Goal: Task Accomplishment & Management: Manage account settings

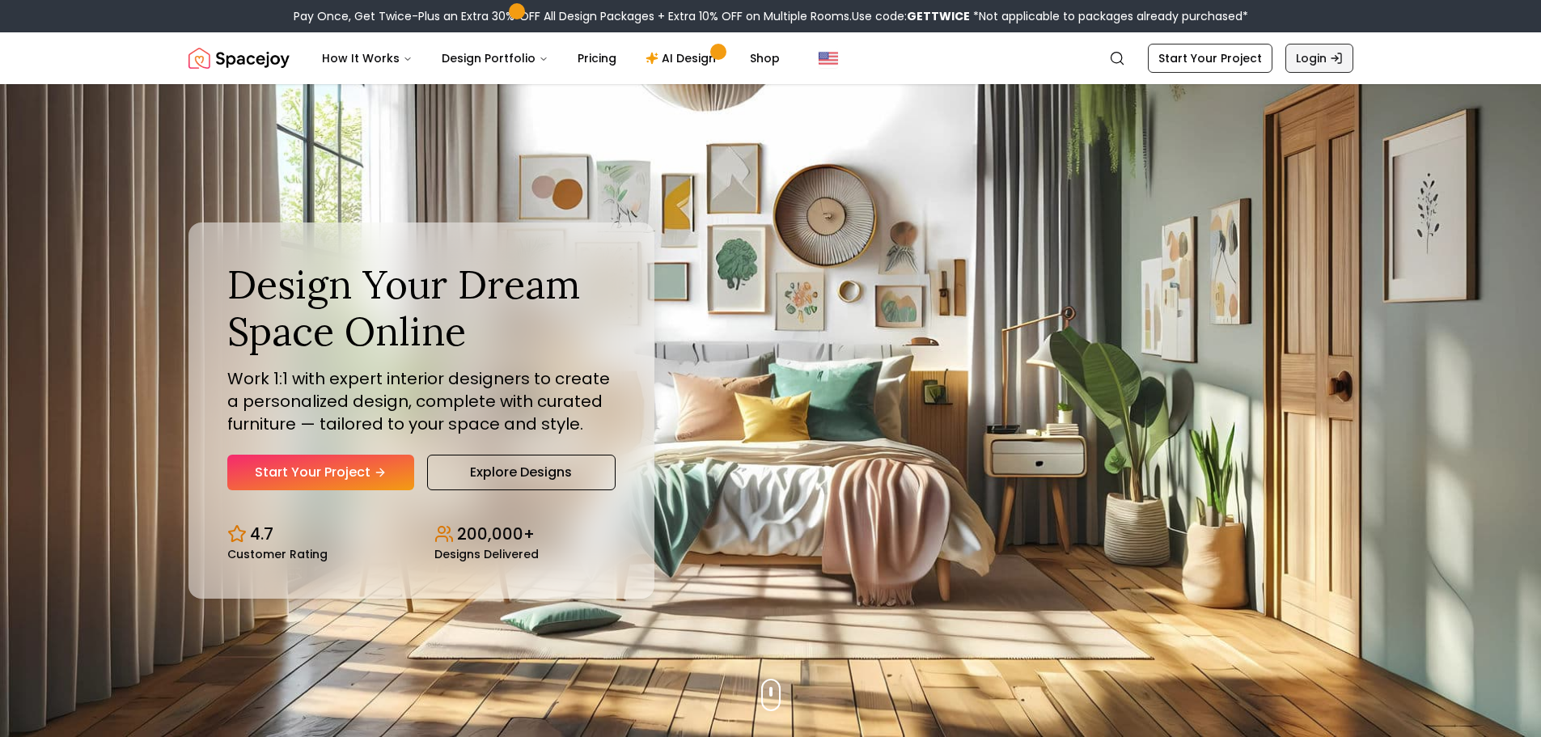
click at [1337, 57] on icon "Global" at bounding box center [1336, 58] width 13 height 13
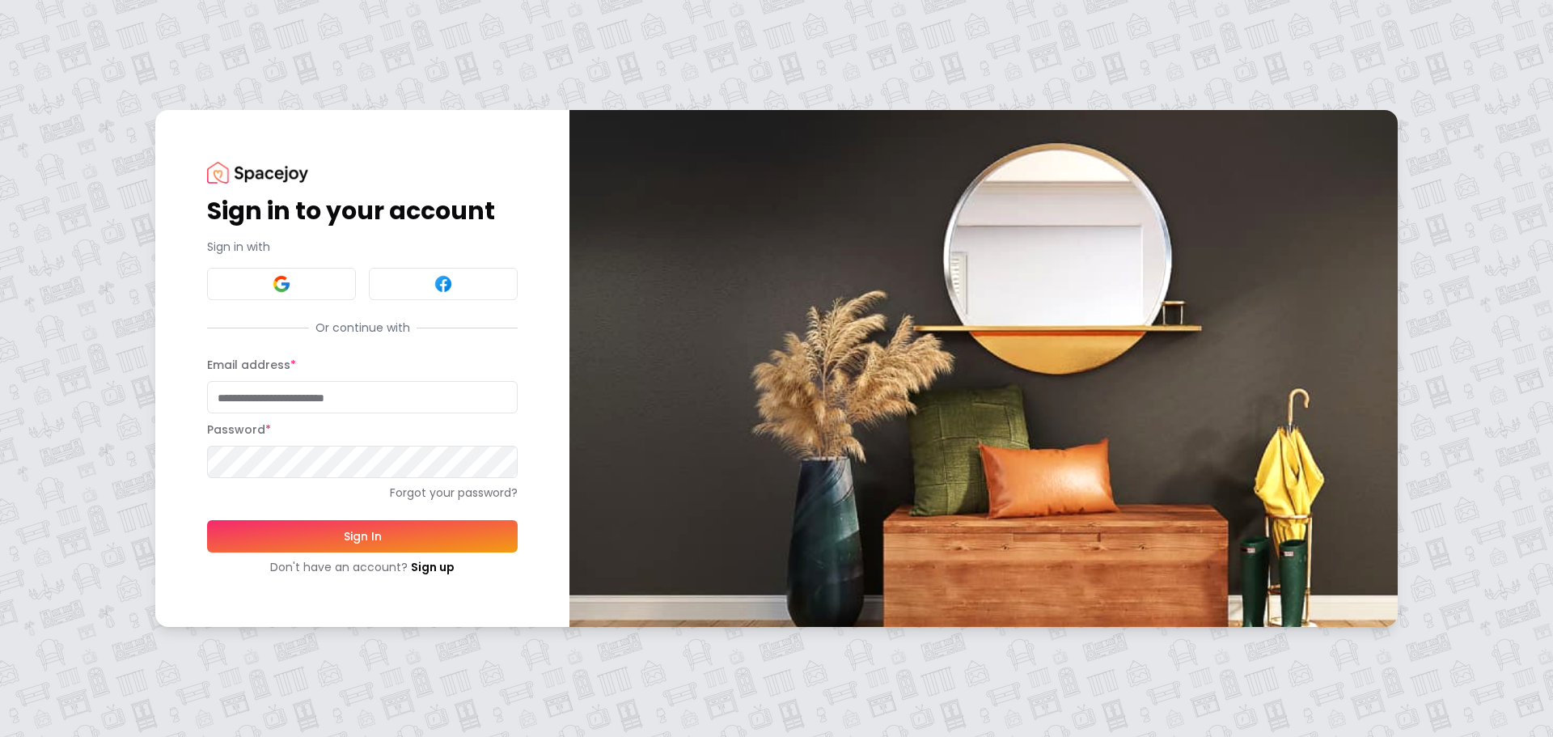
type input "**********"
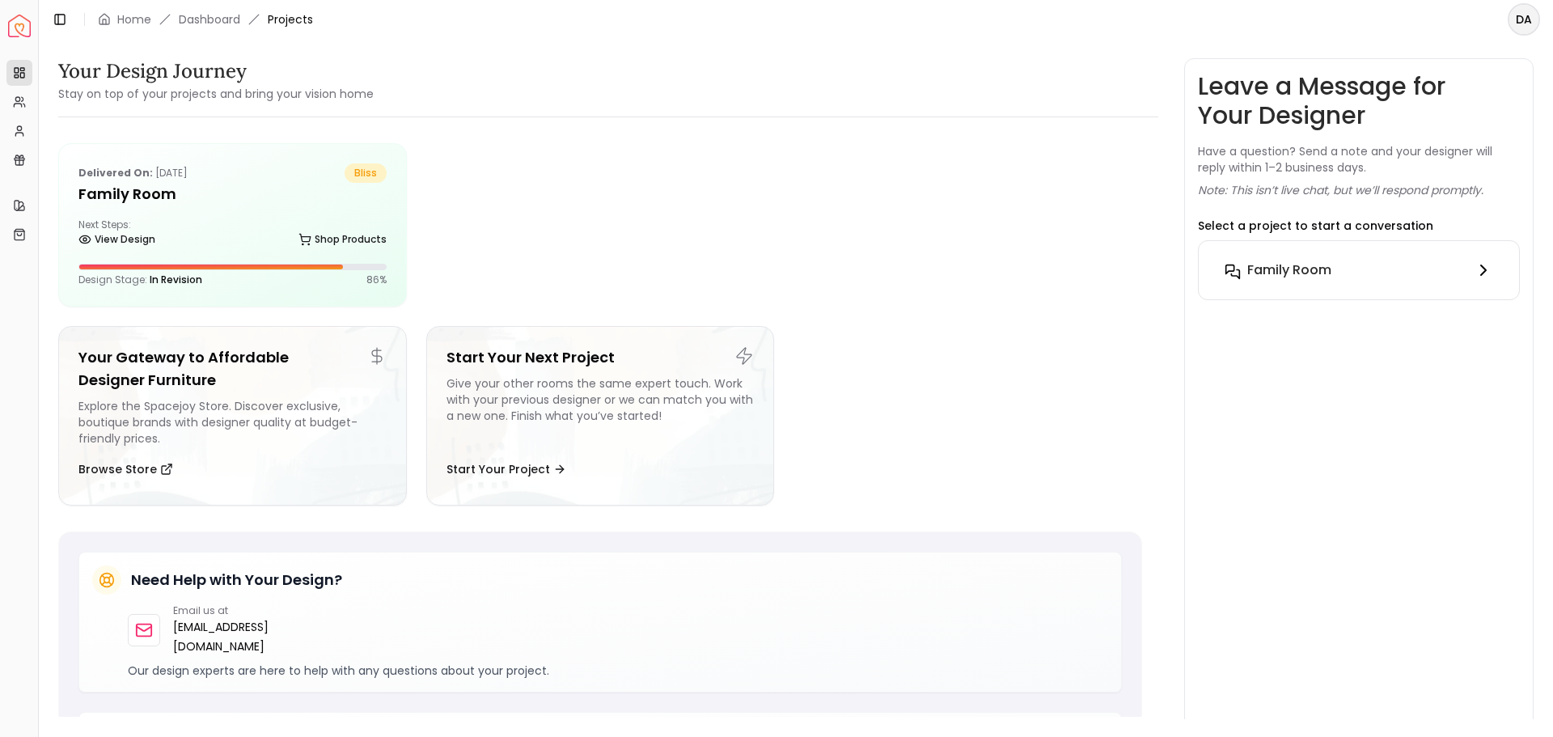
click at [1479, 270] on icon at bounding box center [1483, 269] width 19 height 19
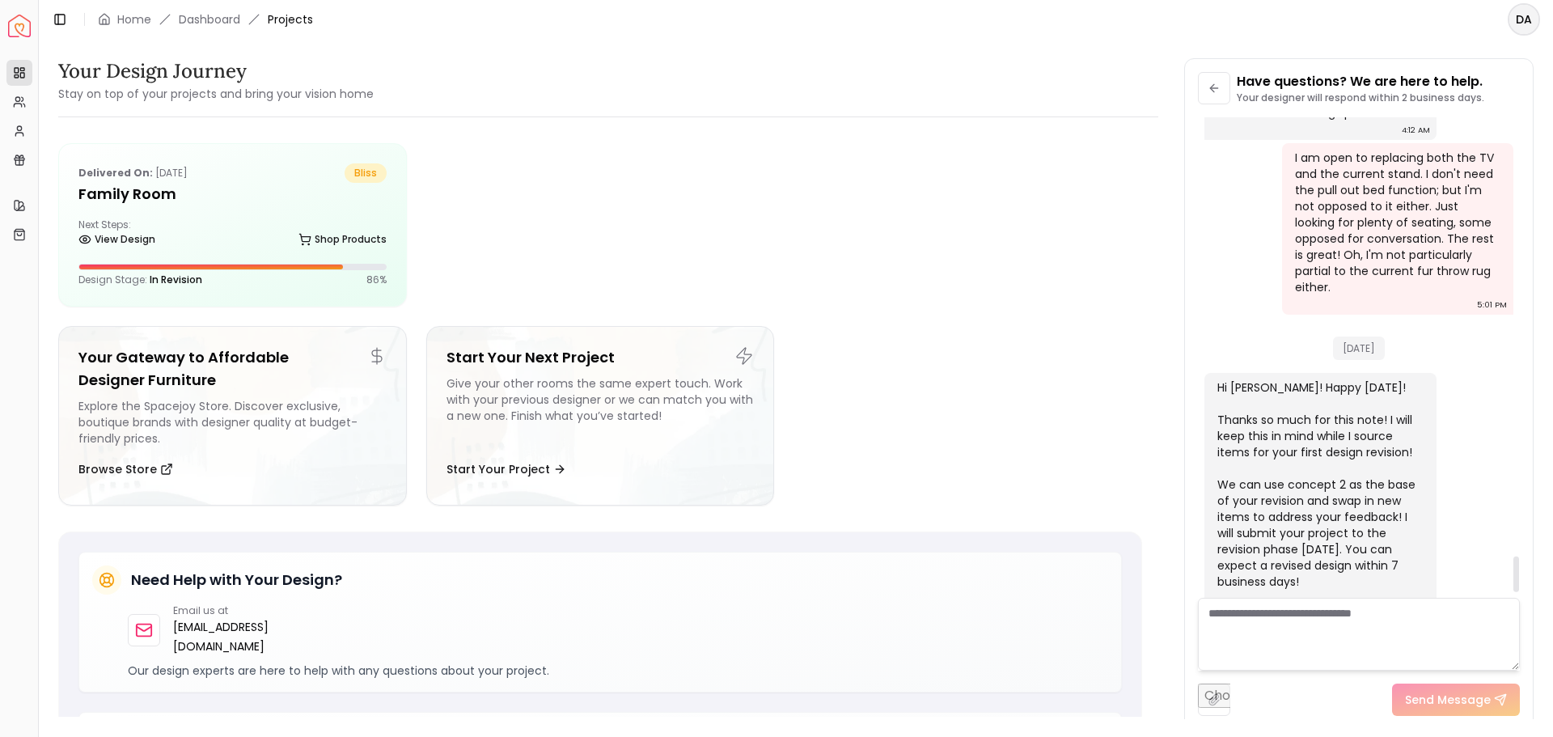
scroll to position [5991, 0]
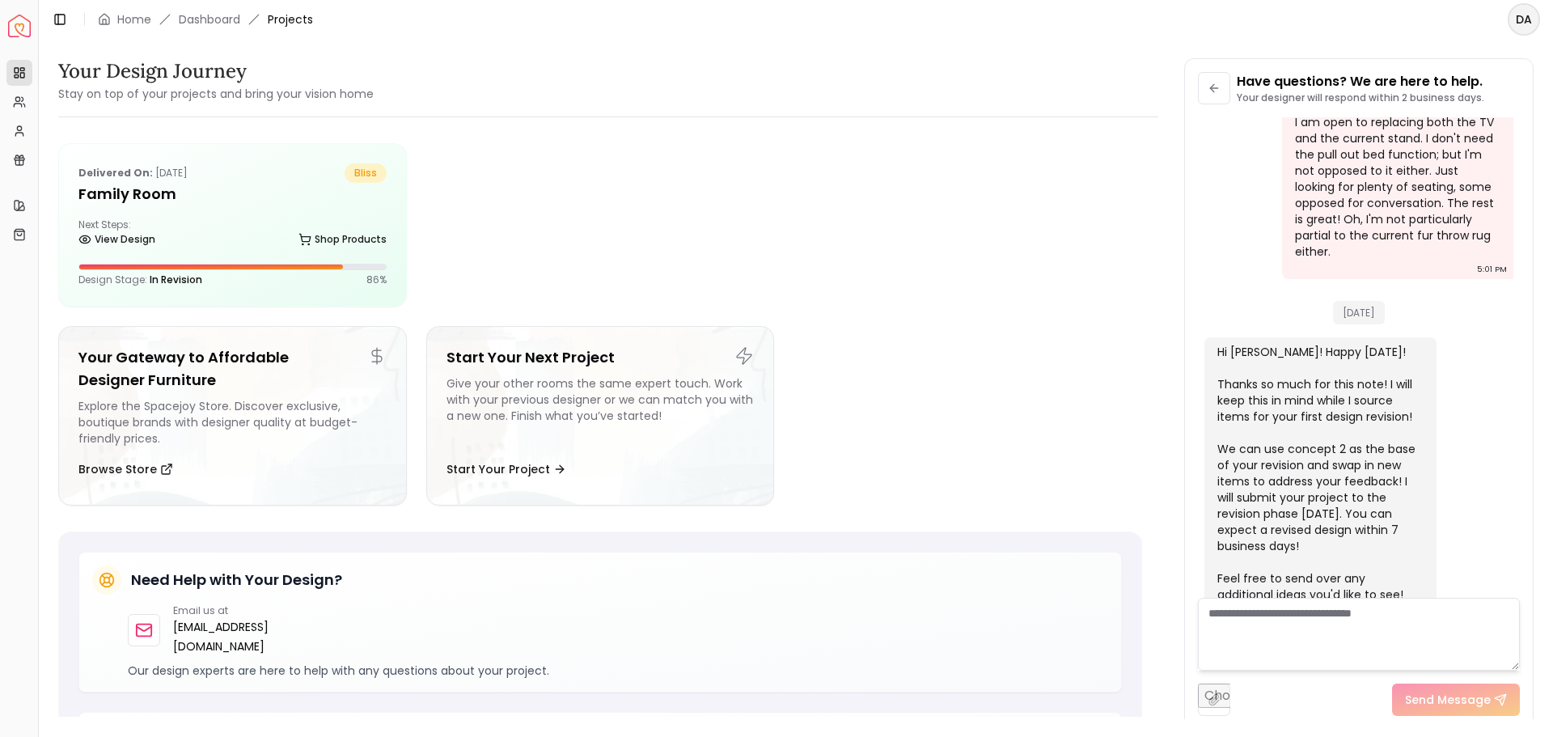
click at [1523, 19] on html "Spacejoy Dashboard Overview Projects My Referrals My Profile Gift Card Balance …" at bounding box center [776, 368] width 1553 height 737
click at [1404, 104] on div "Log out" at bounding box center [1449, 117] width 173 height 26
